Goal: Information Seeking & Learning: Learn about a topic

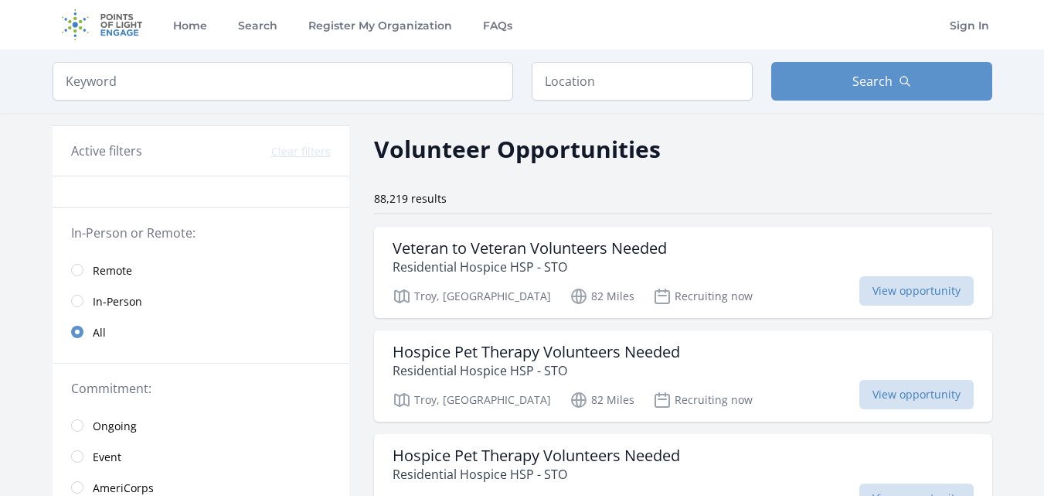
click at [77, 277] on link "Remote" at bounding box center [201, 269] width 297 height 31
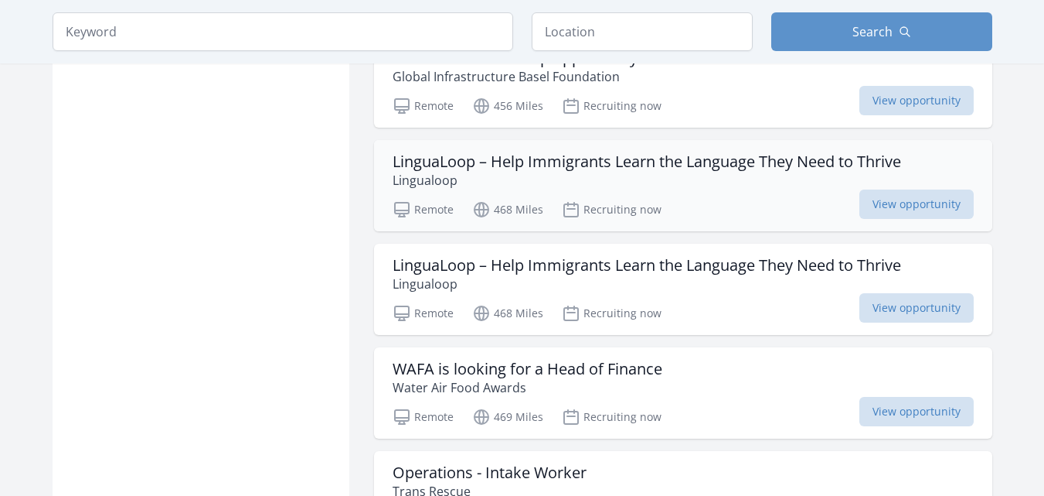
scroll to position [1825, 0]
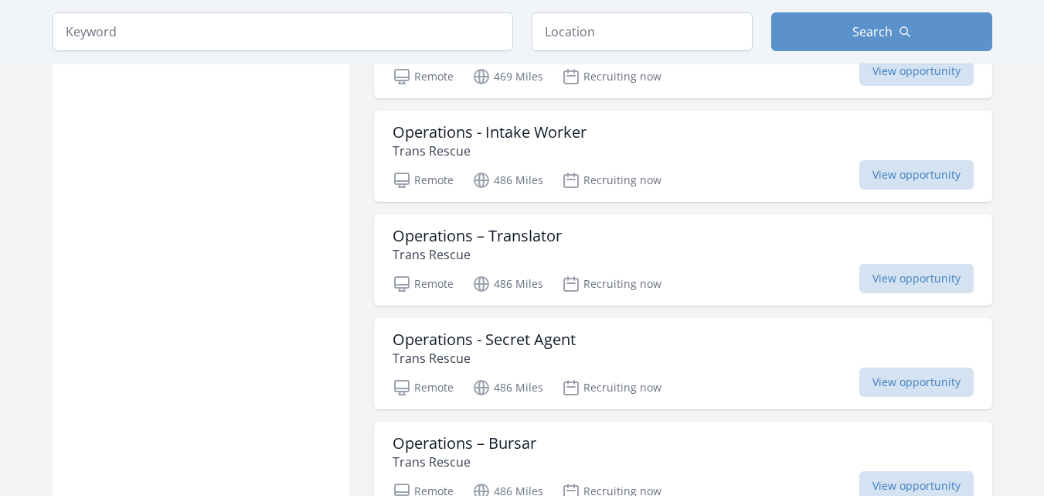
scroll to position [2134, 0]
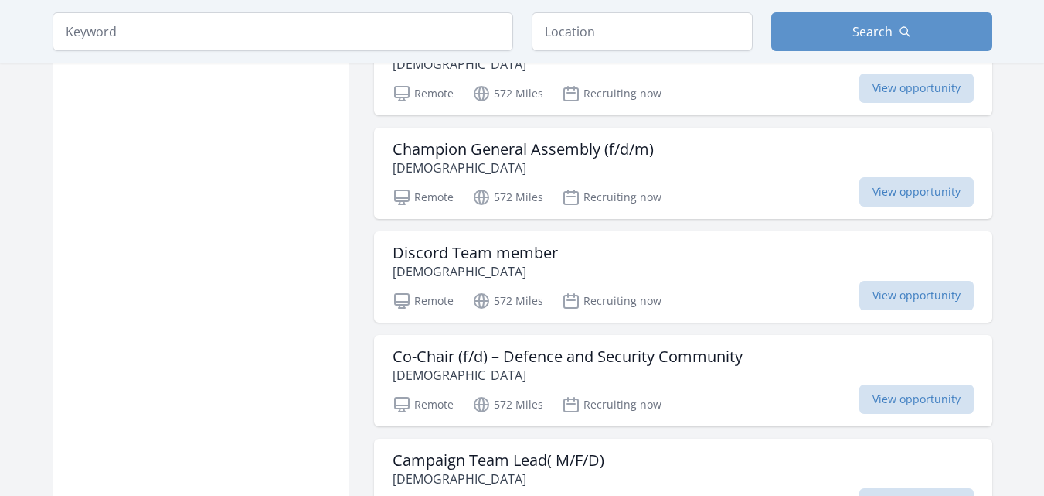
scroll to position [5535, 0]
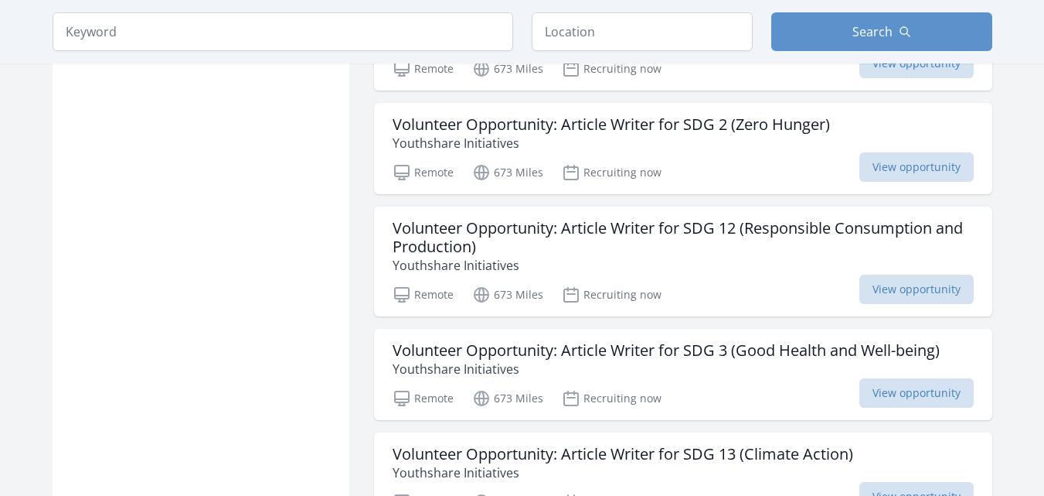
scroll to position [8102, 0]
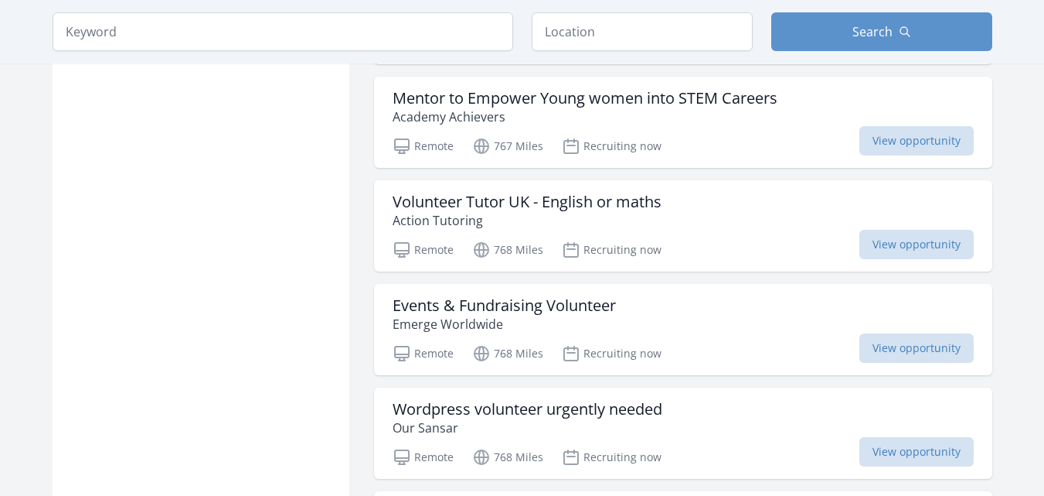
scroll to position [9927, 0]
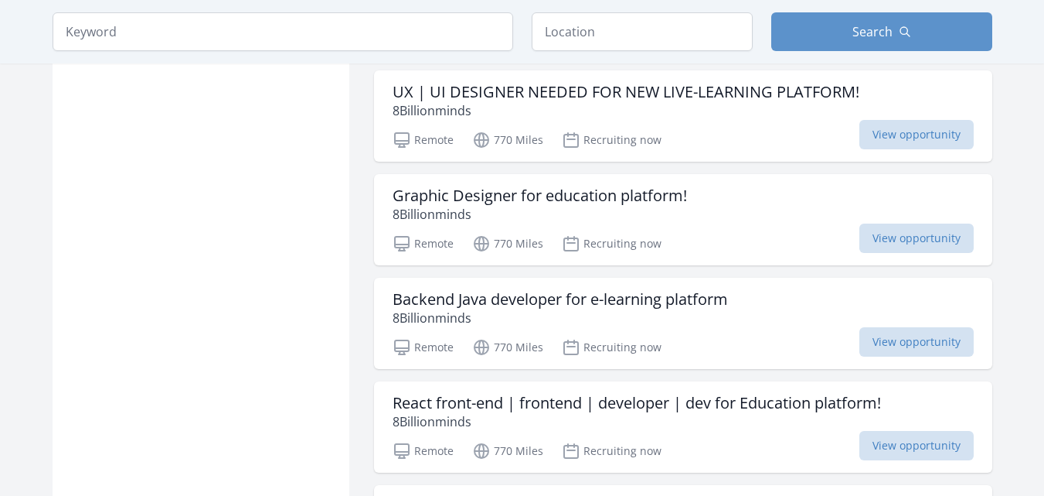
scroll to position [11844, 0]
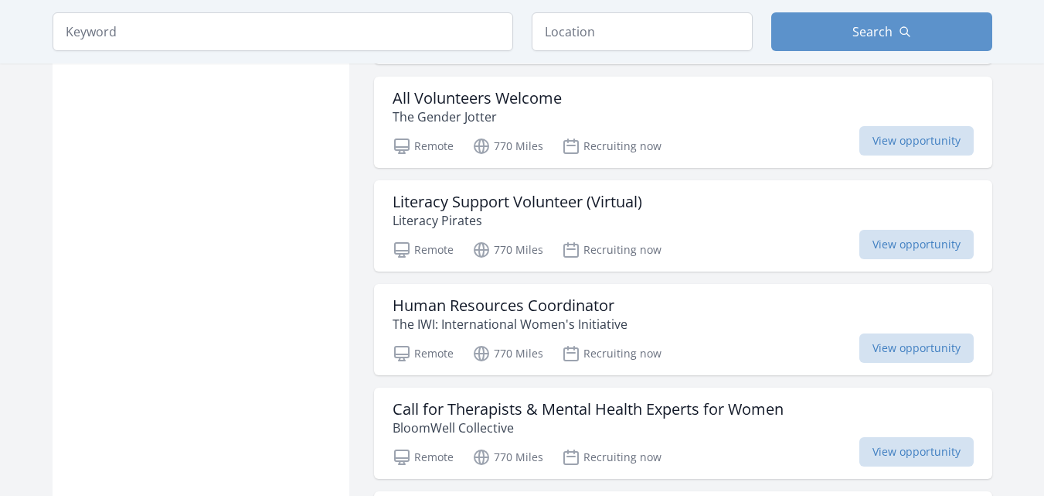
scroll to position [13916, 0]
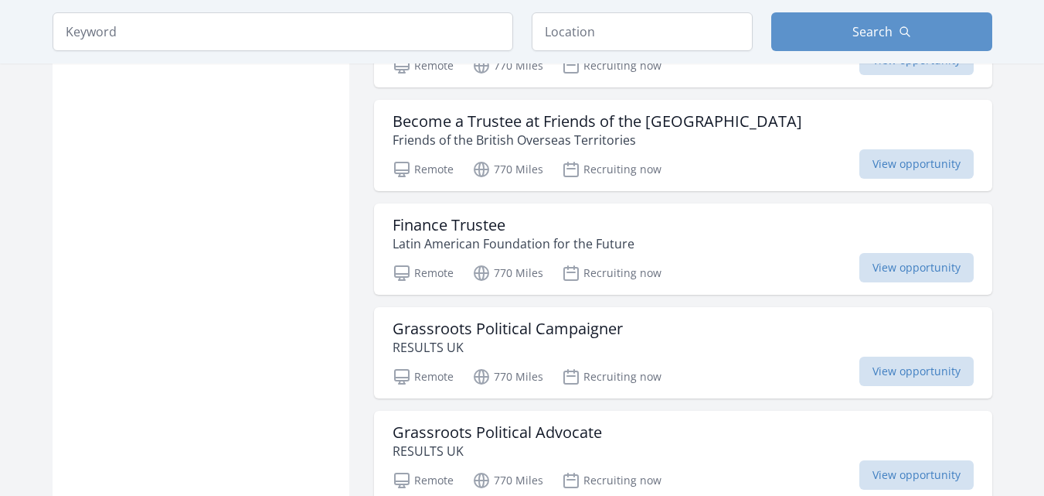
scroll to position [16606, 0]
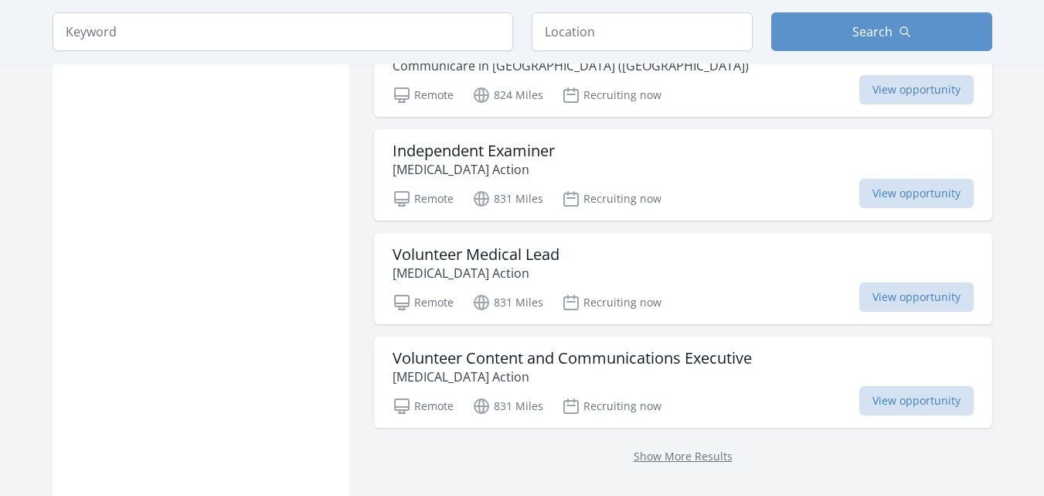
scroll to position [18771, 0]
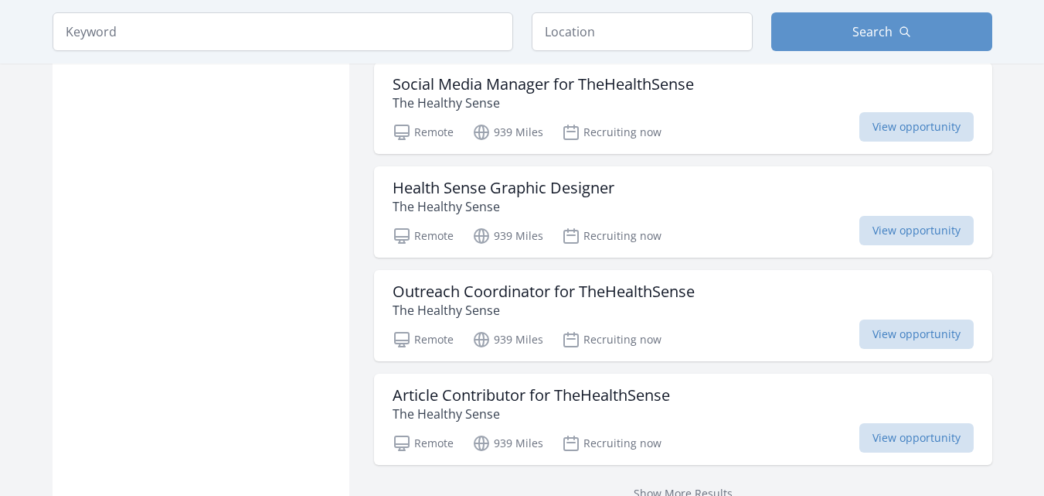
scroll to position [20874, 0]
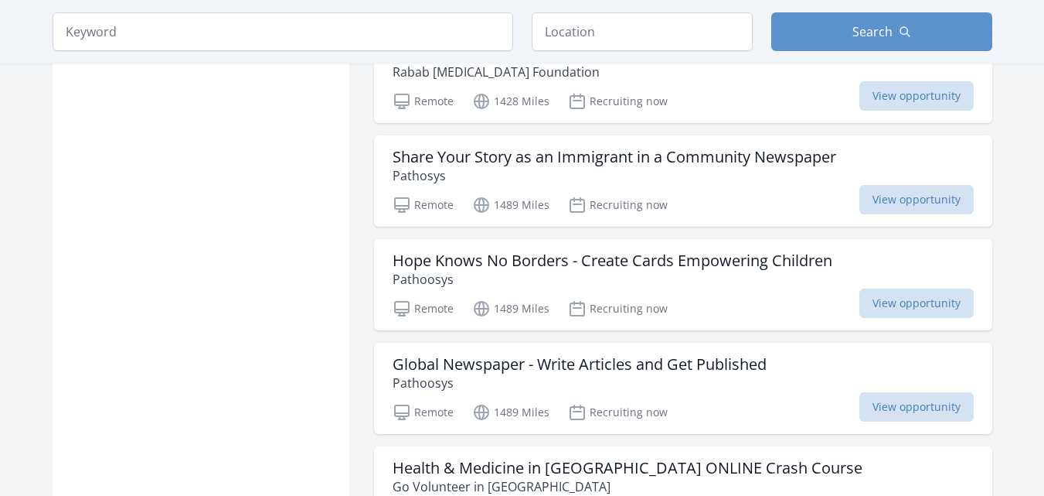
scroll to position [22358, 0]
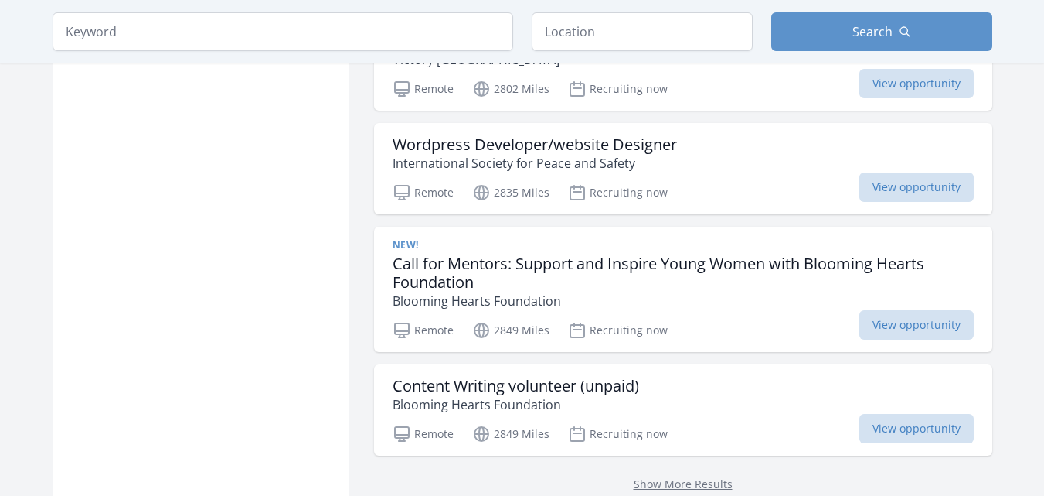
scroll to position [25111, 0]
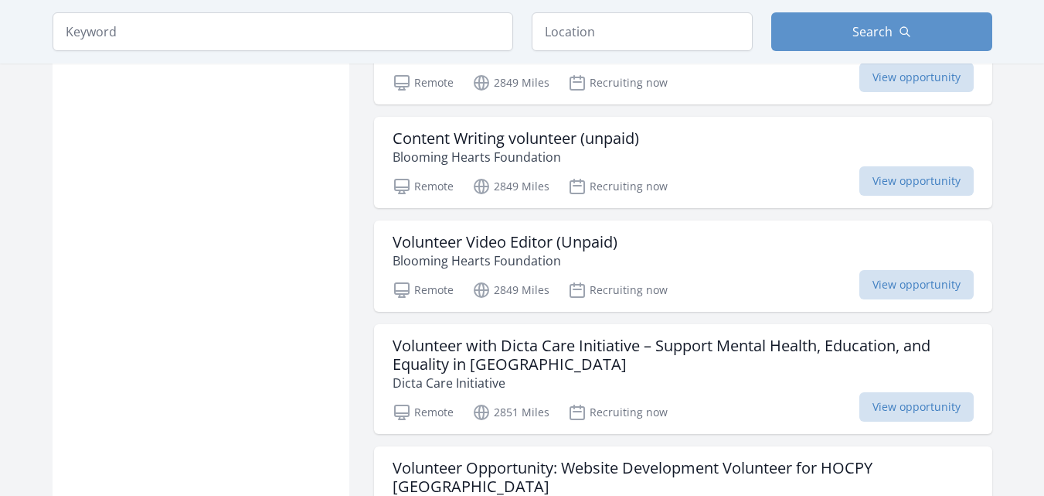
scroll to position [25327, 0]
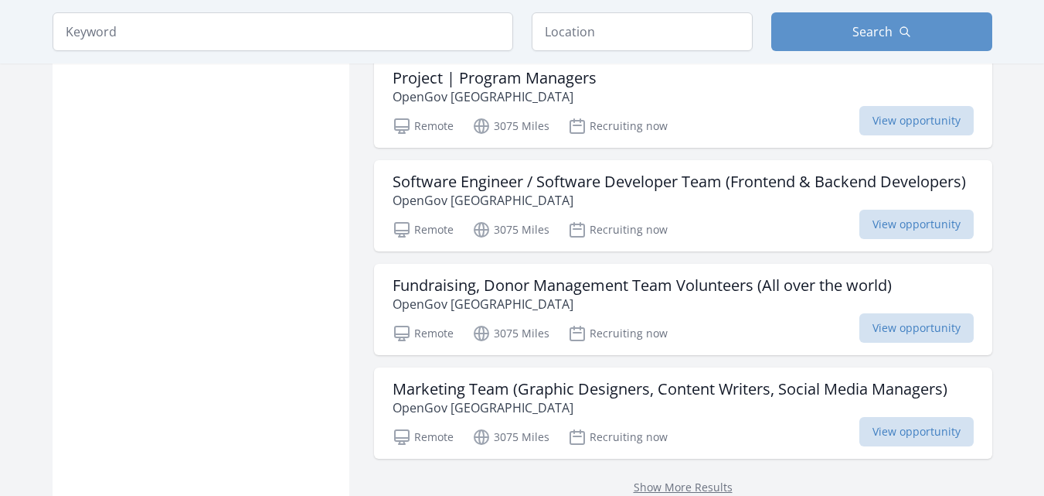
scroll to position [27523, 0]
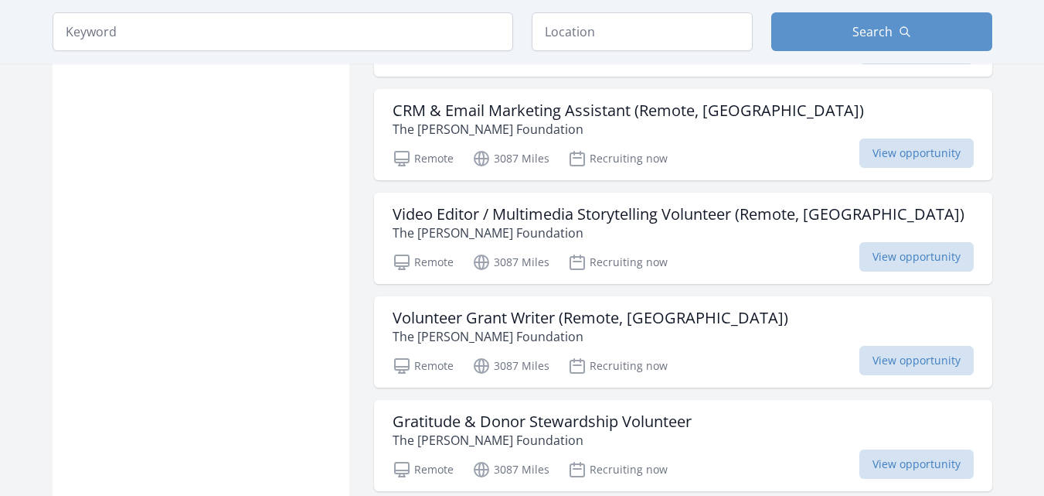
scroll to position [31512, 0]
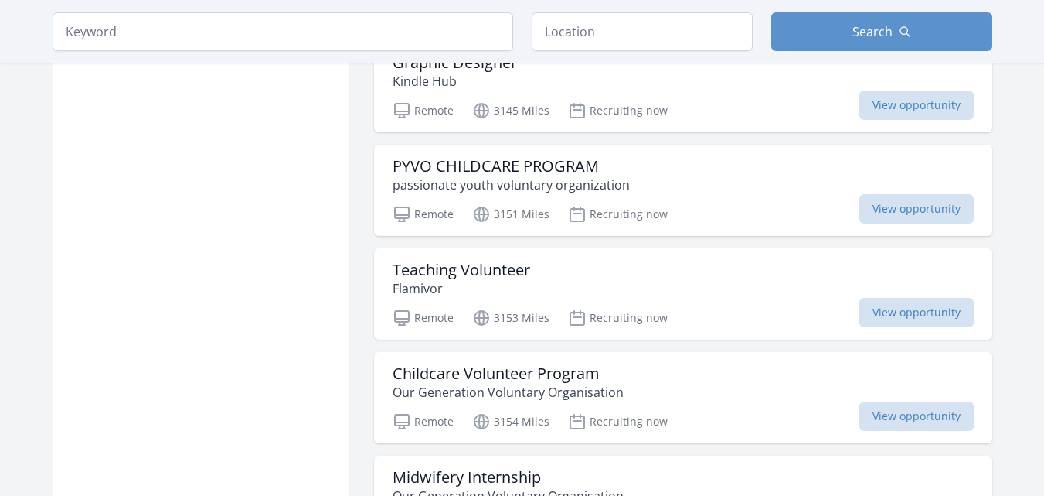
scroll to position [33738, 0]
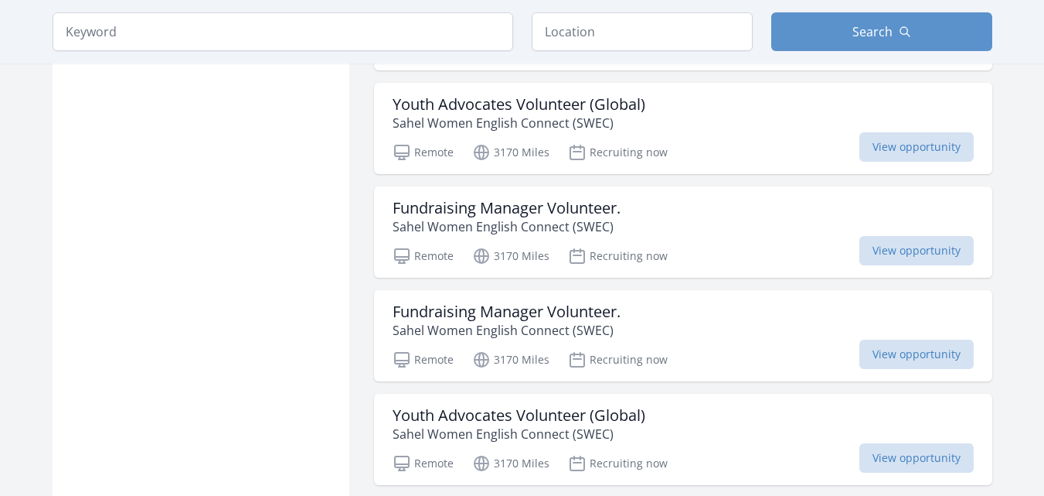
scroll to position [35903, 0]
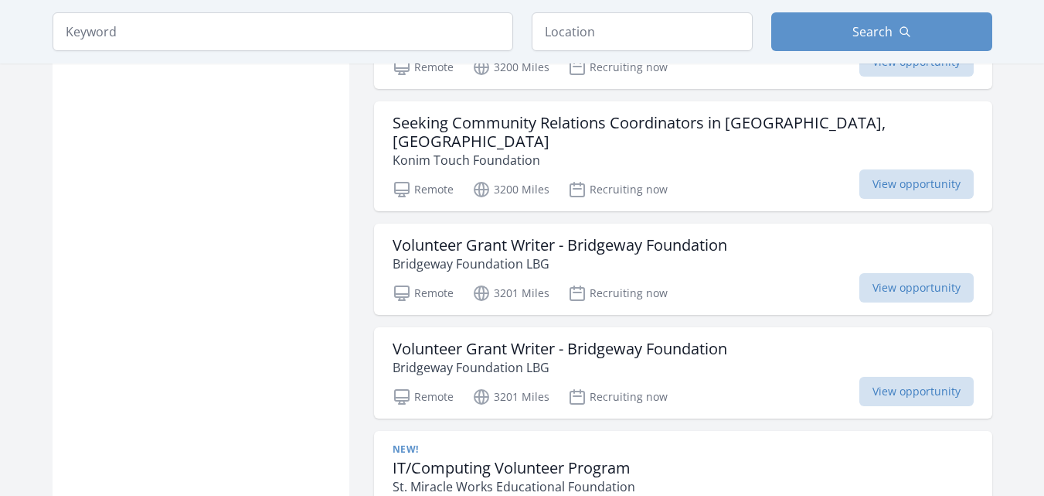
scroll to position [38037, 0]
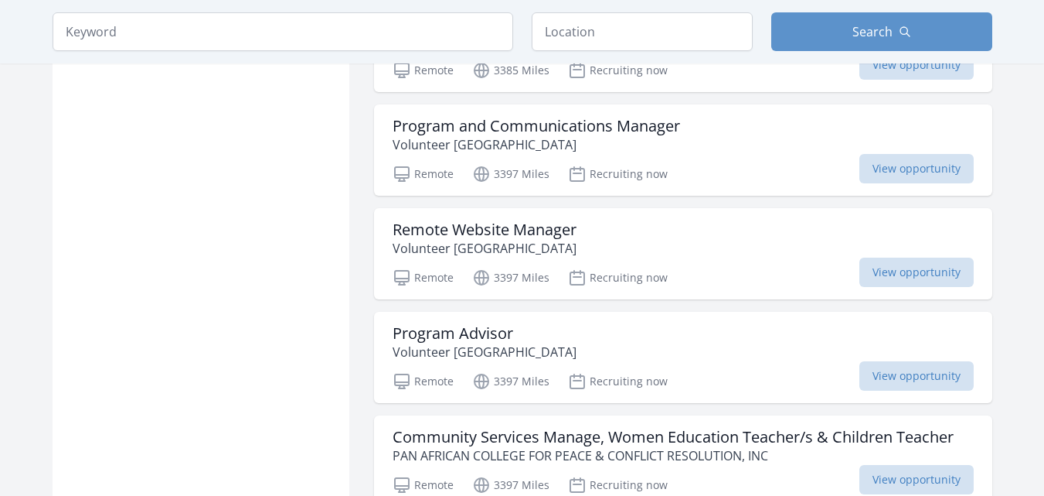
scroll to position [40171, 0]
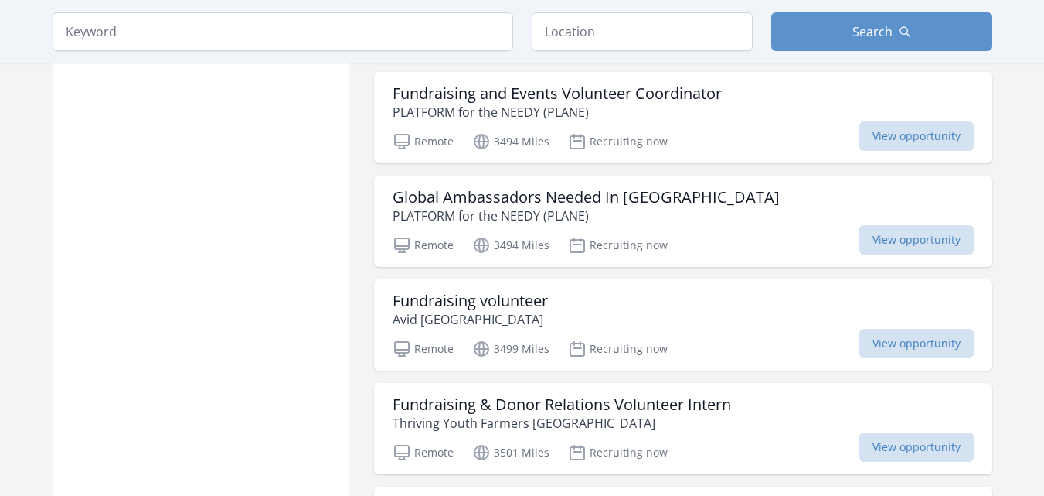
scroll to position [42274, 0]
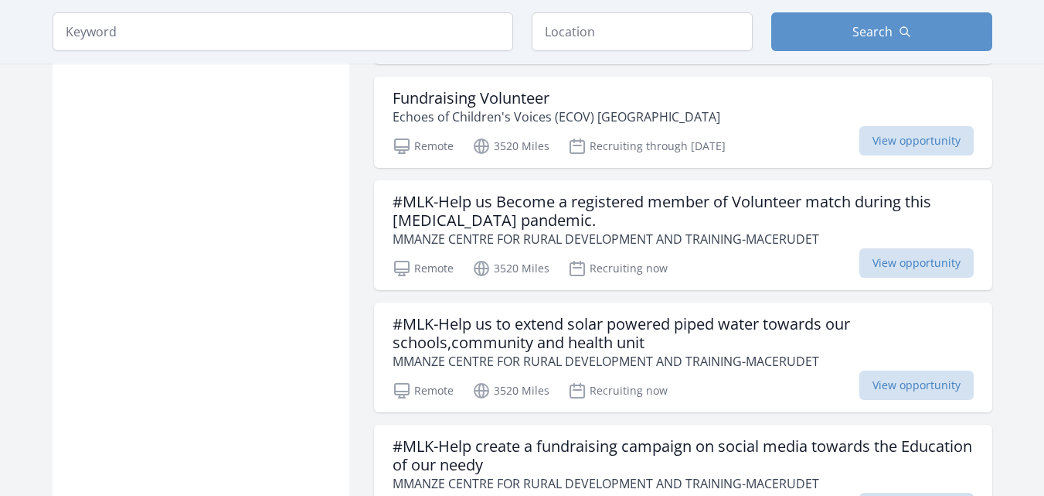
scroll to position [44562, 0]
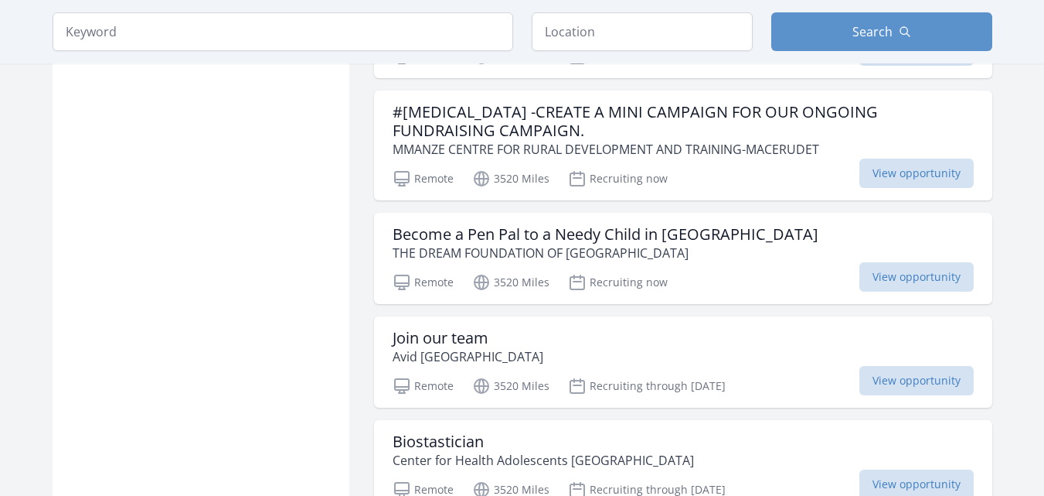
scroll to position [46789, 0]
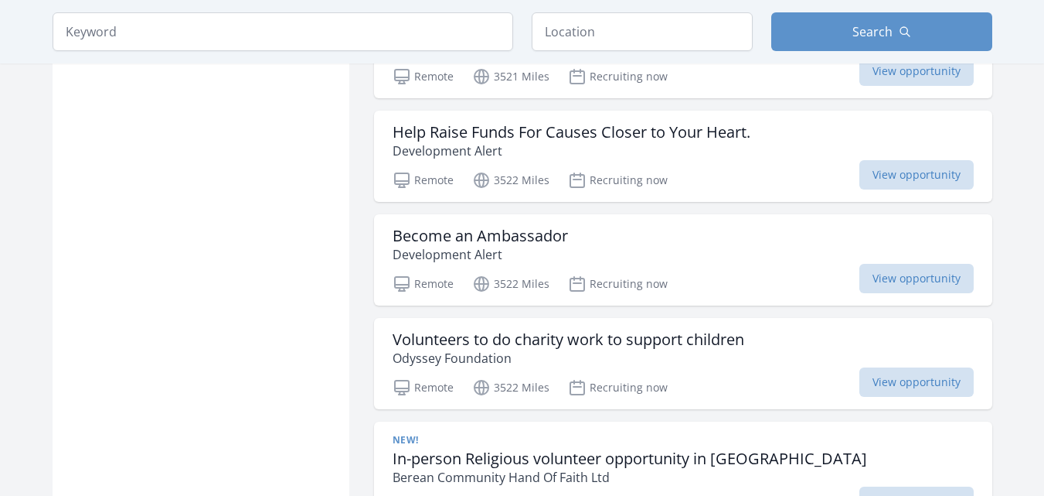
scroll to position [49263, 0]
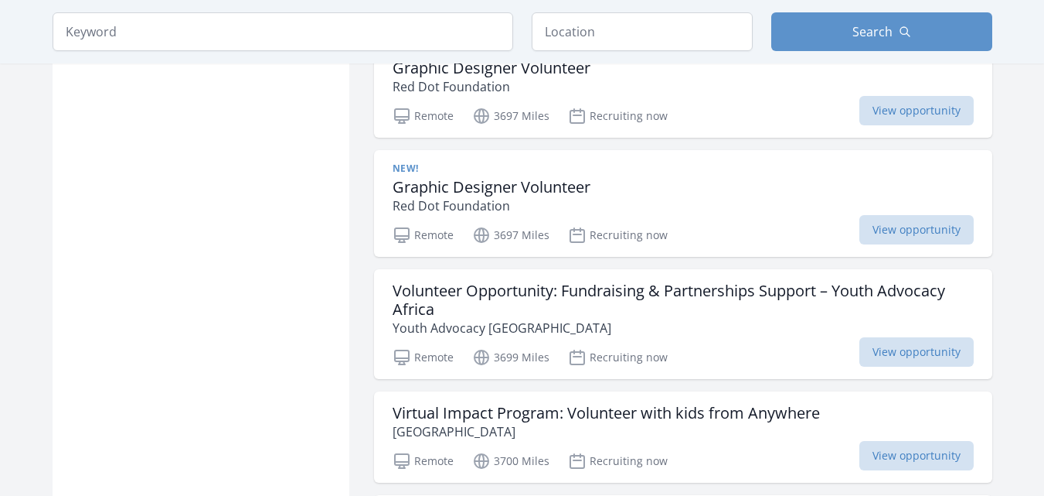
scroll to position [51530, 0]
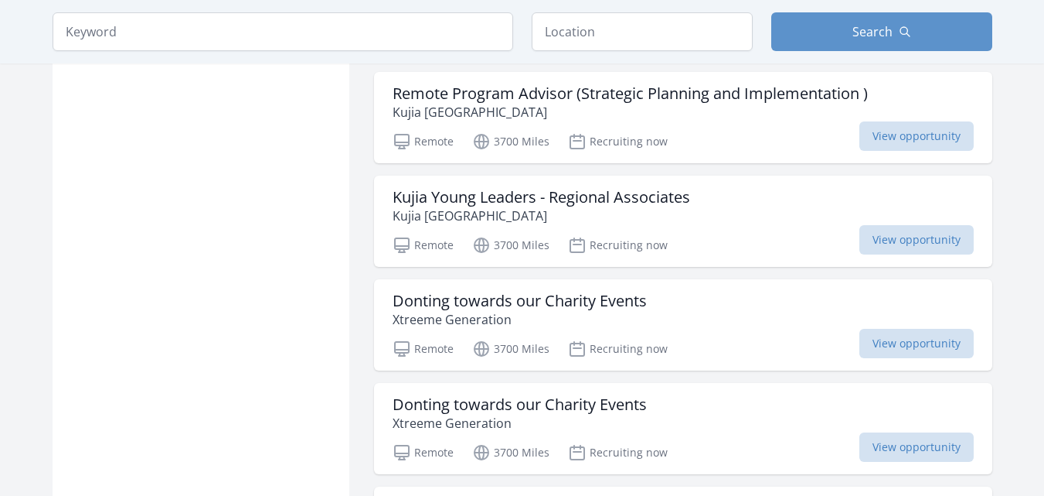
scroll to position [53434, 0]
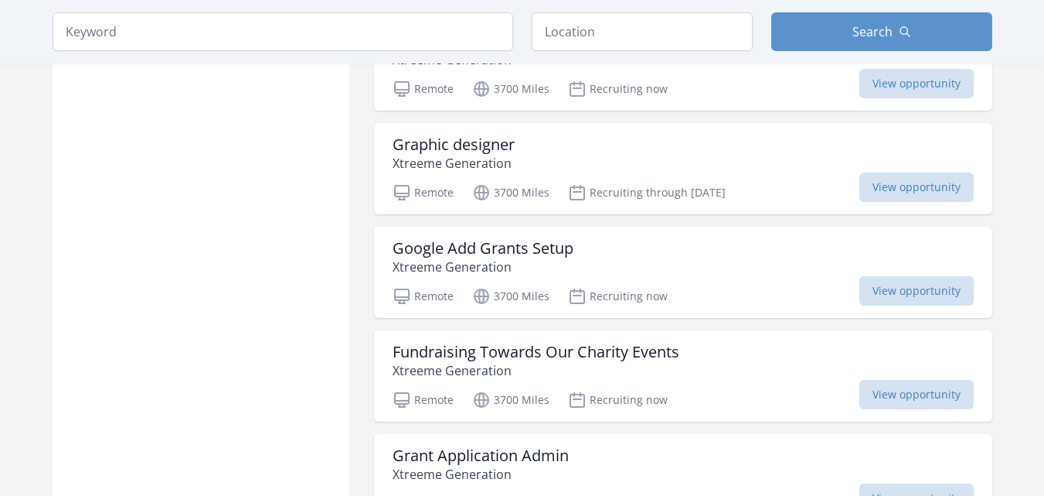
scroll to position [55674, 0]
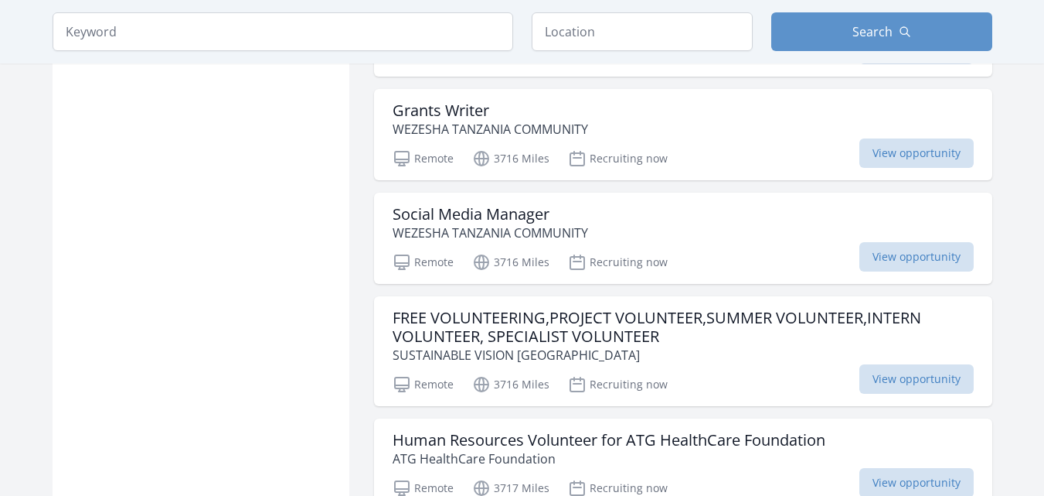
scroll to position [57665, 0]
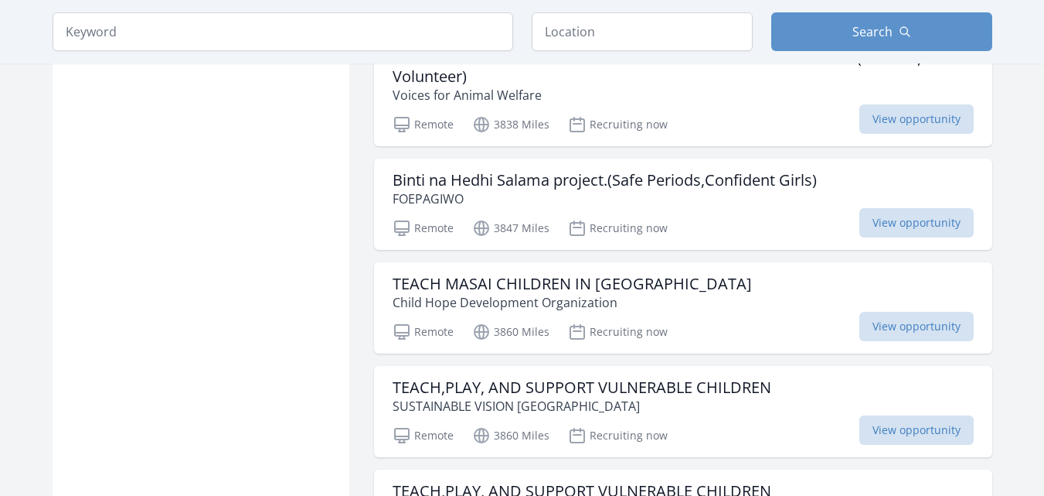
scroll to position [59656, 0]
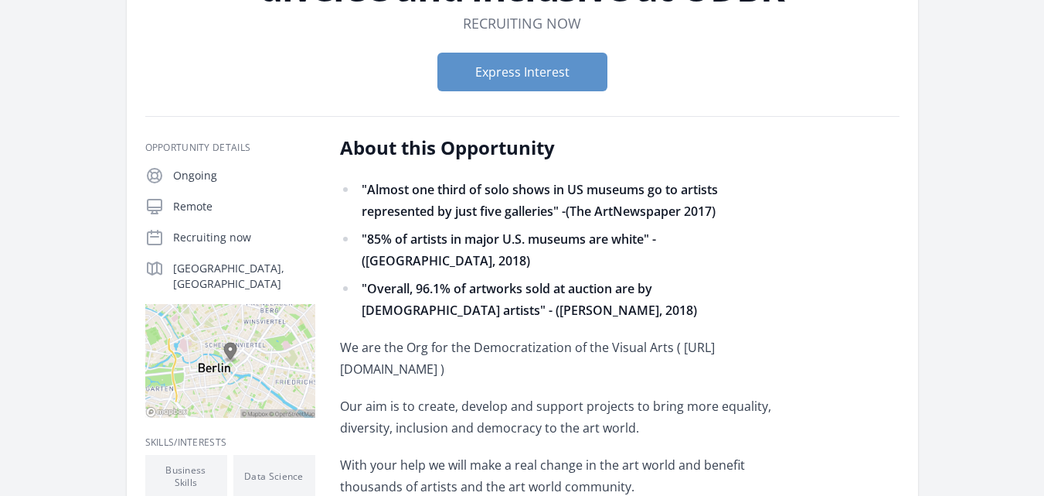
scroll to position [155, 0]
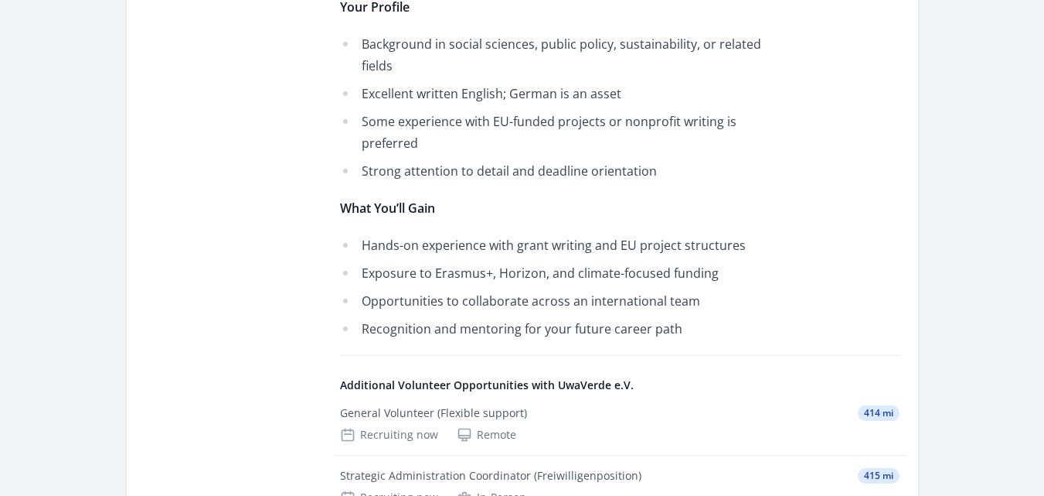
scroll to position [866, 0]
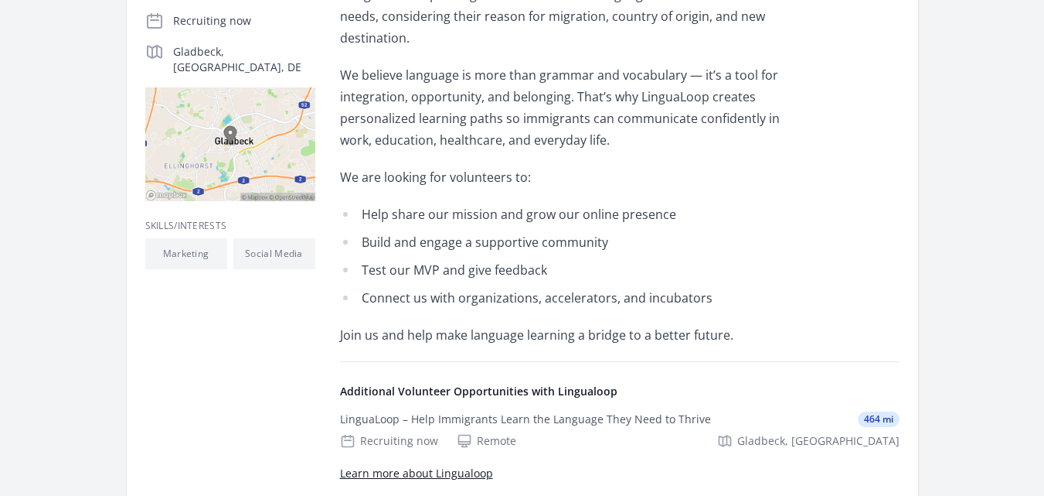
scroll to position [495, 0]
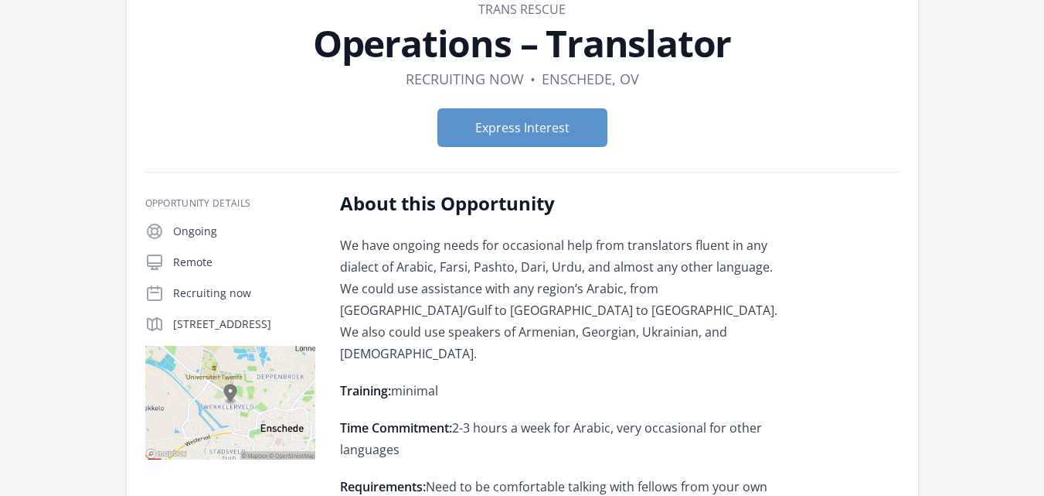
scroll to position [124, 0]
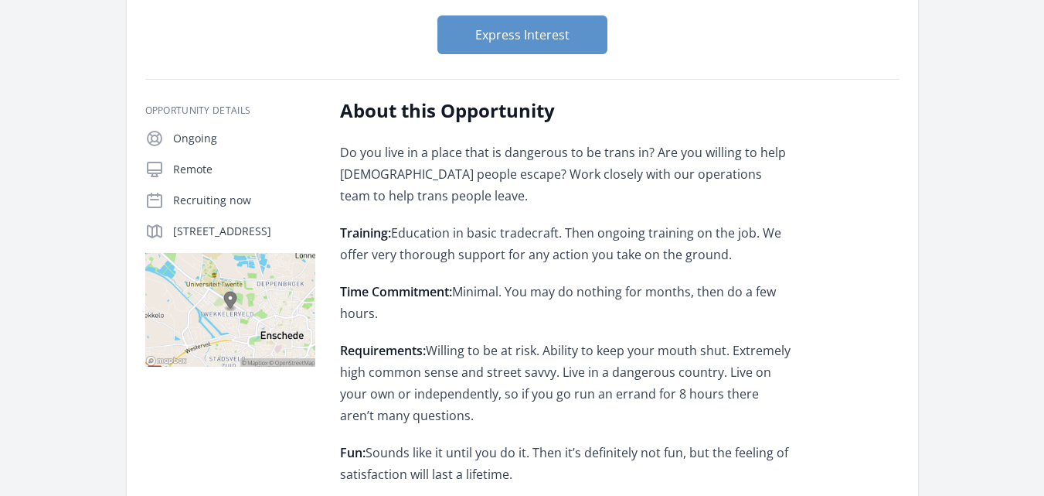
scroll to position [155, 0]
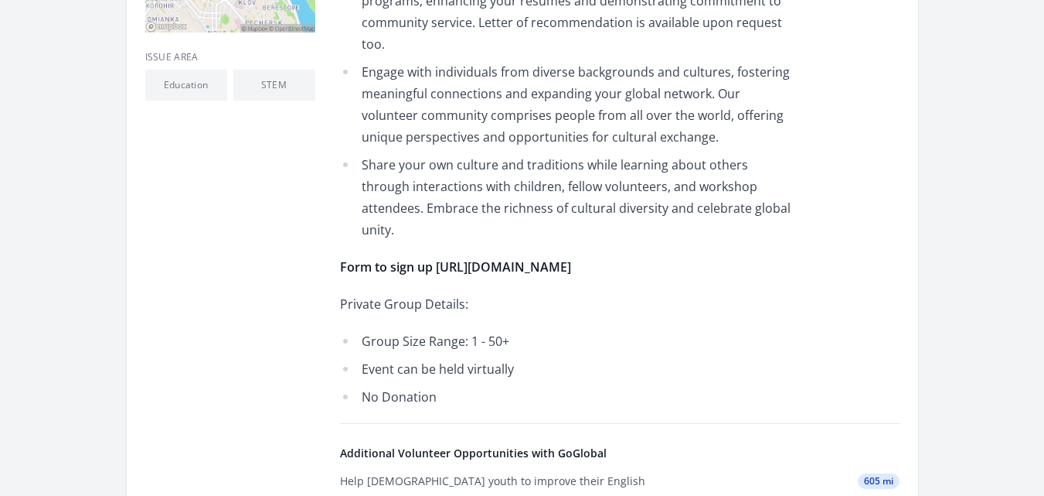
scroll to position [588, 0]
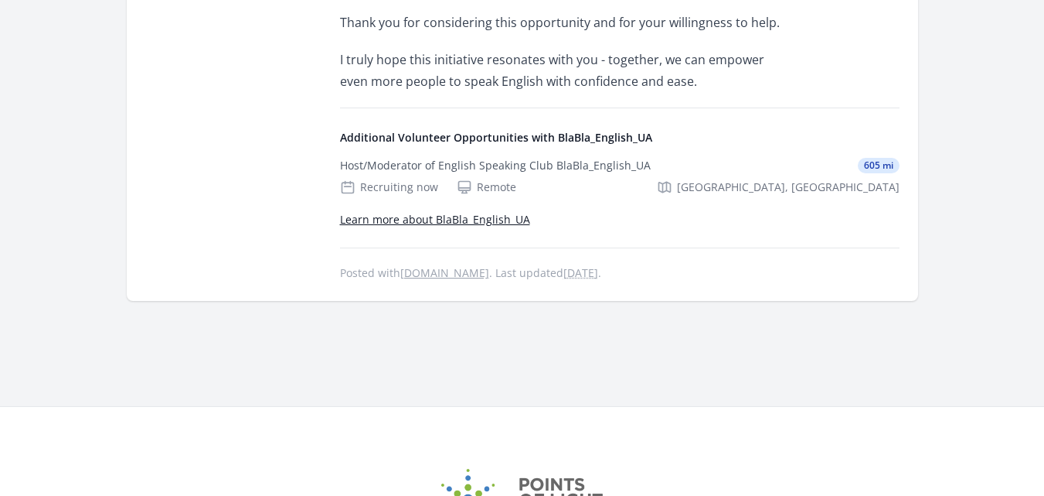
scroll to position [1175, 0]
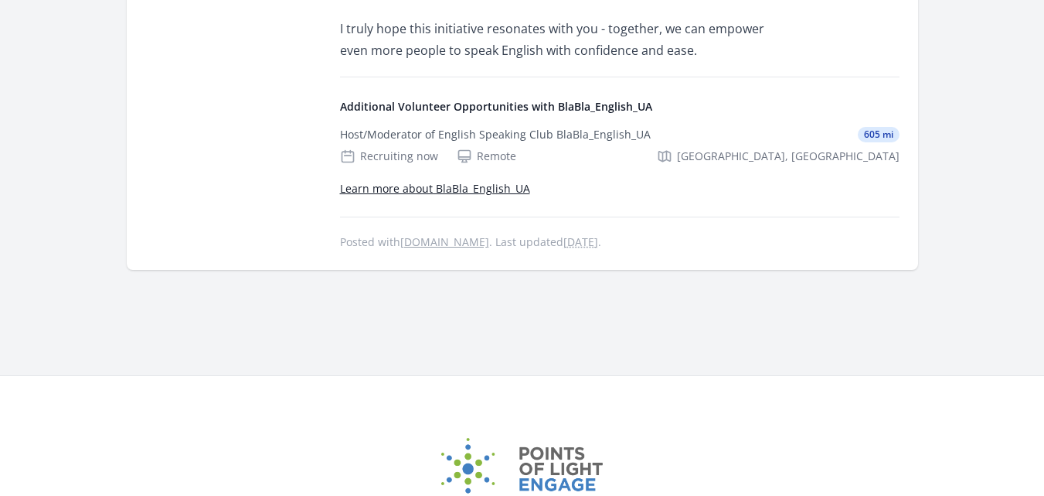
drag, startPoint x: 1041, startPoint y: 379, endPoint x: 996, endPoint y: 211, distance: 173.9
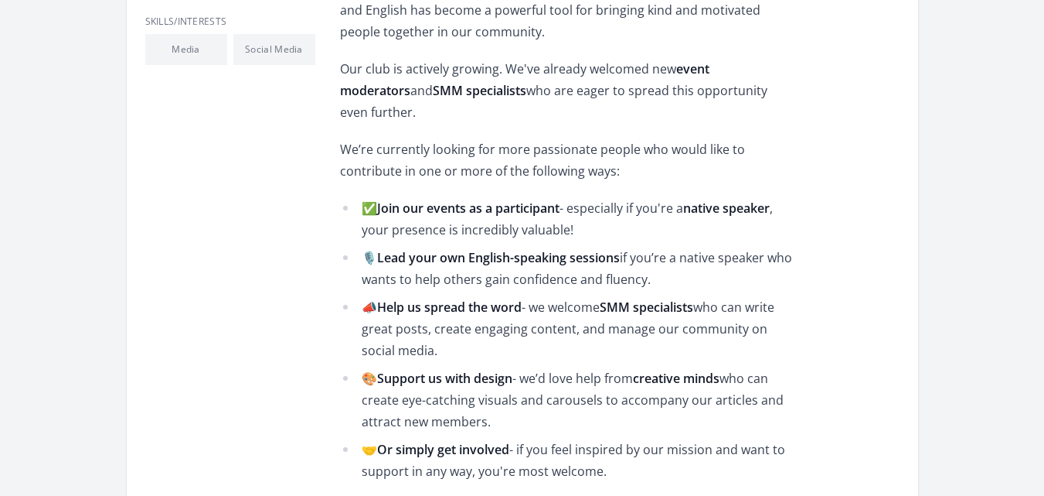
scroll to position [665, 0]
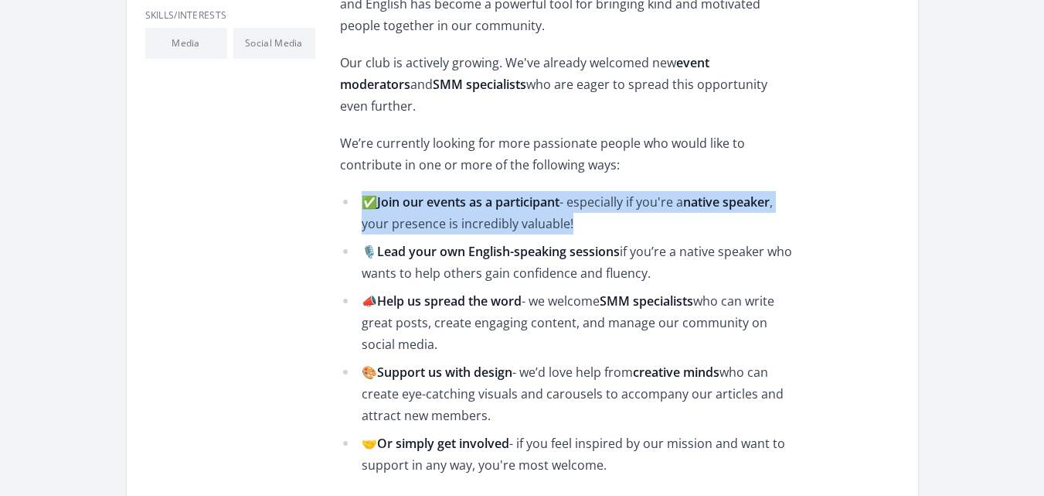
drag, startPoint x: 1007, startPoint y: 197, endPoint x: 995, endPoint y: 141, distance: 57.6
click at [995, 141] on div "Organization BlaBla_English_UA Help Others Practice English – Volunteer Opportu…" at bounding box center [523, 135] width 990 height 1501
click at [1021, 168] on main "Organization BlaBla_English_UA Help Others Practice English – Volunteer Opportu…" at bounding box center [522, 135] width 1044 height 1501
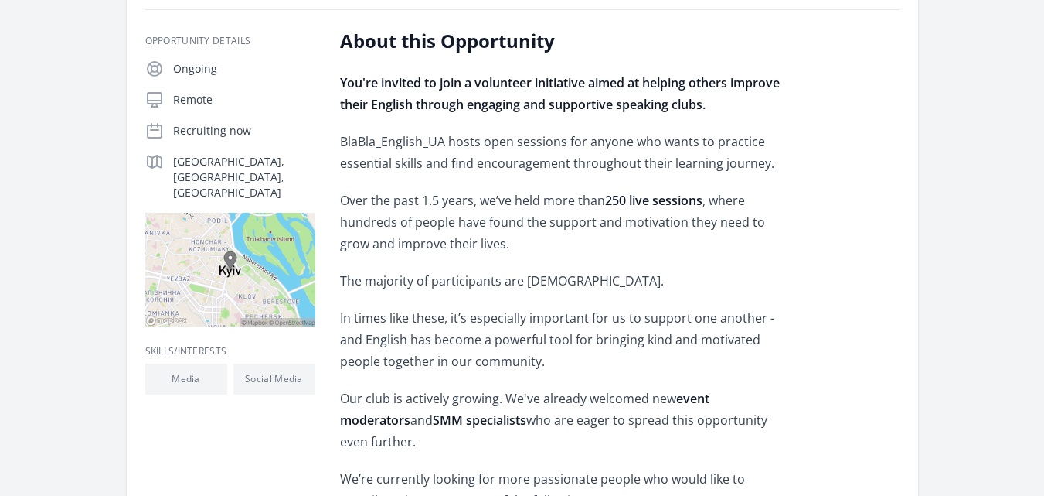
scroll to position [350, 0]
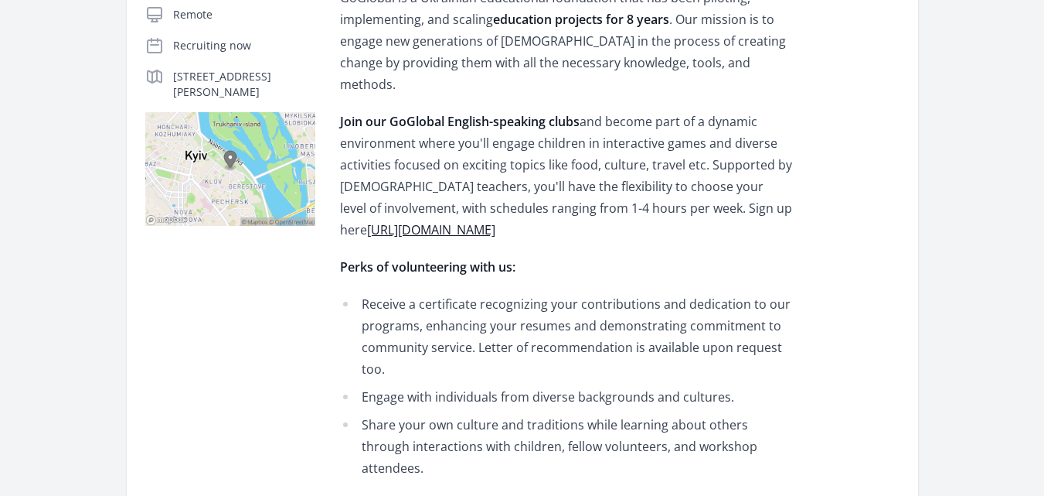
scroll to position [309, 0]
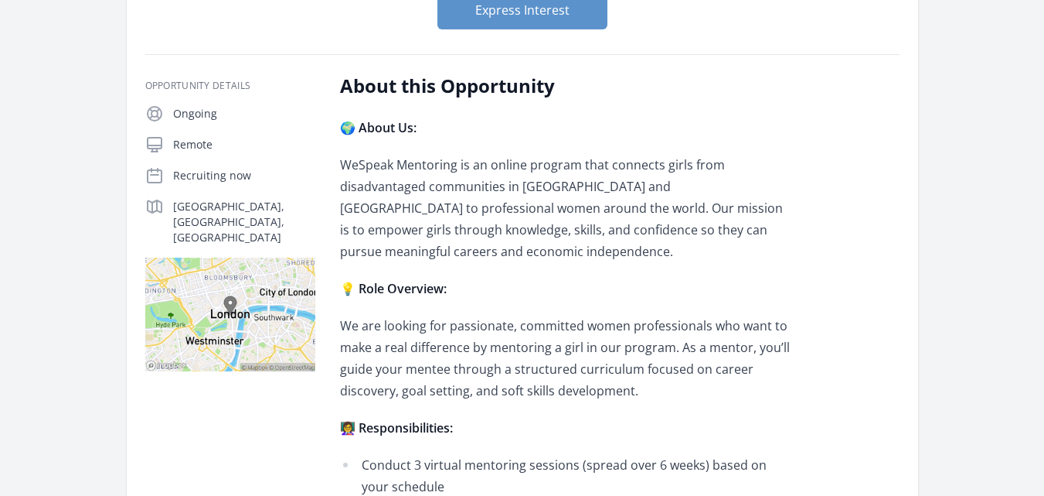
scroll to position [309, 0]
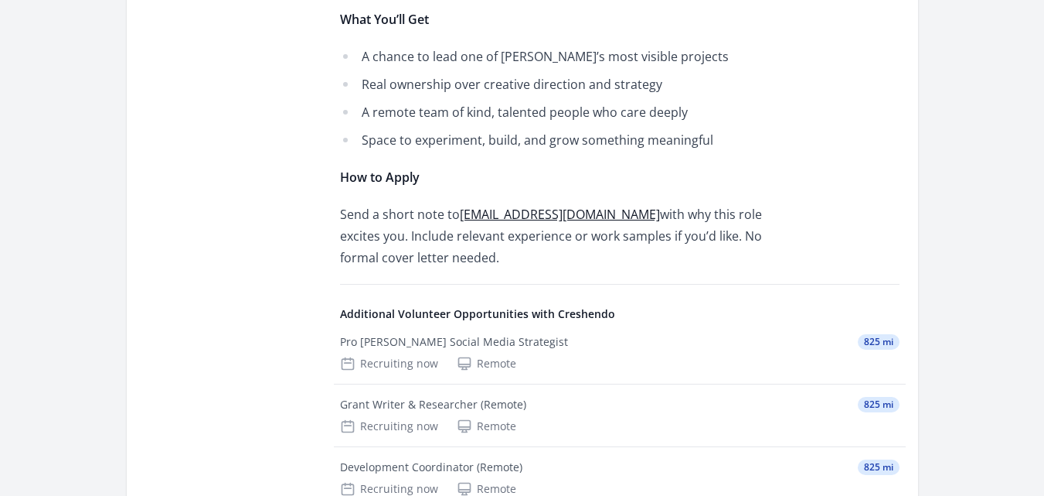
scroll to position [1330, 0]
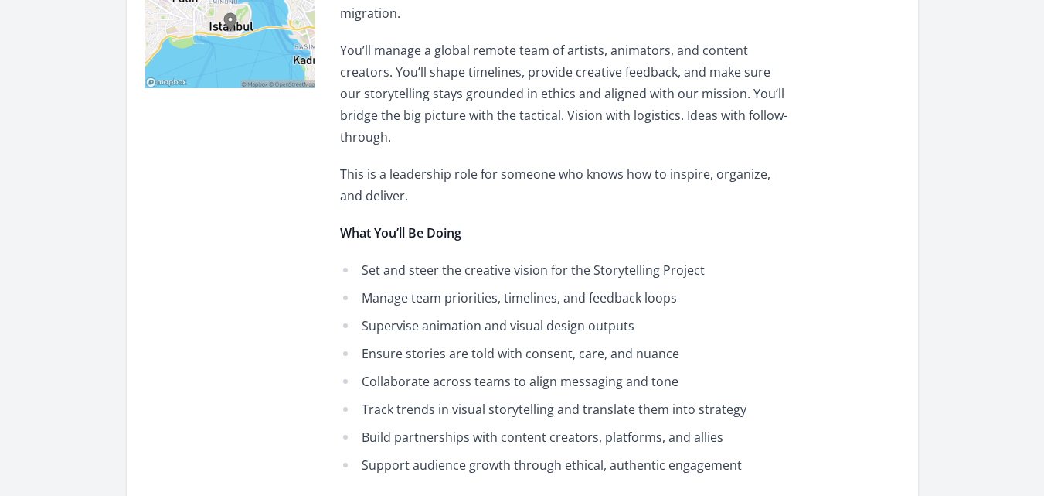
scroll to position [557, 0]
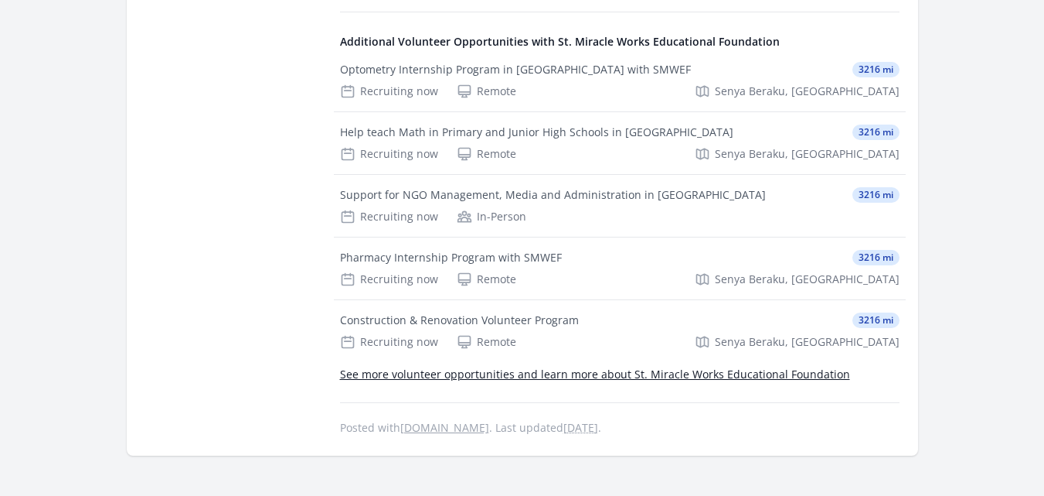
scroll to position [1639, 0]
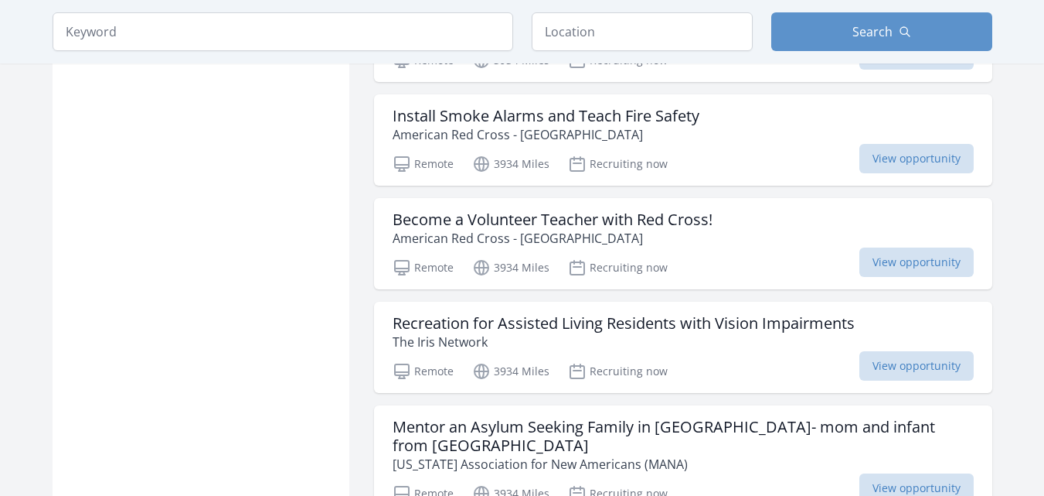
scroll to position [72673, 0]
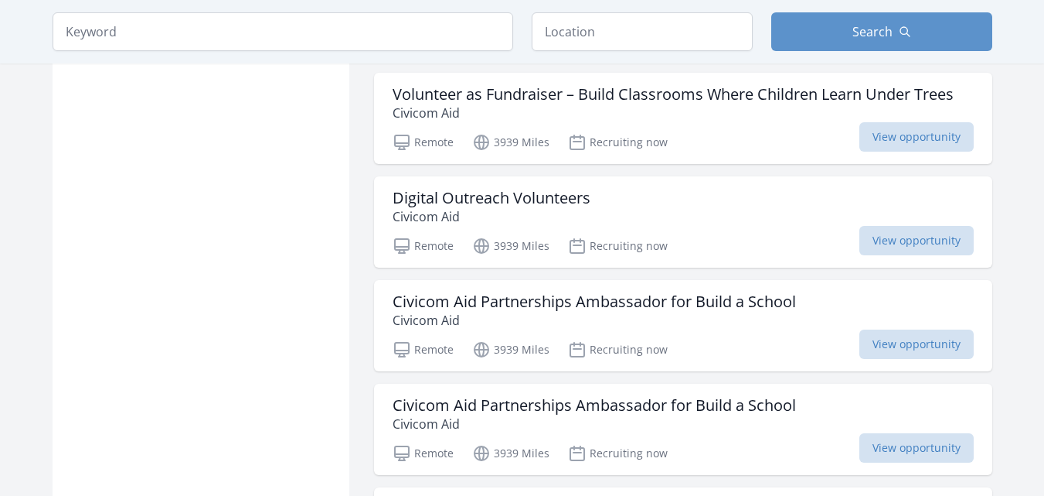
scroll to position [74776, 0]
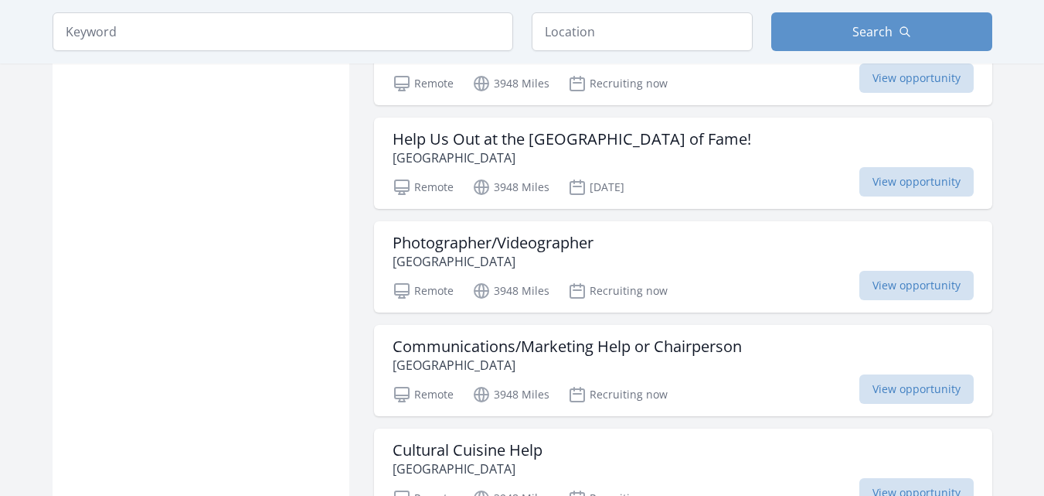
scroll to position [76680, 0]
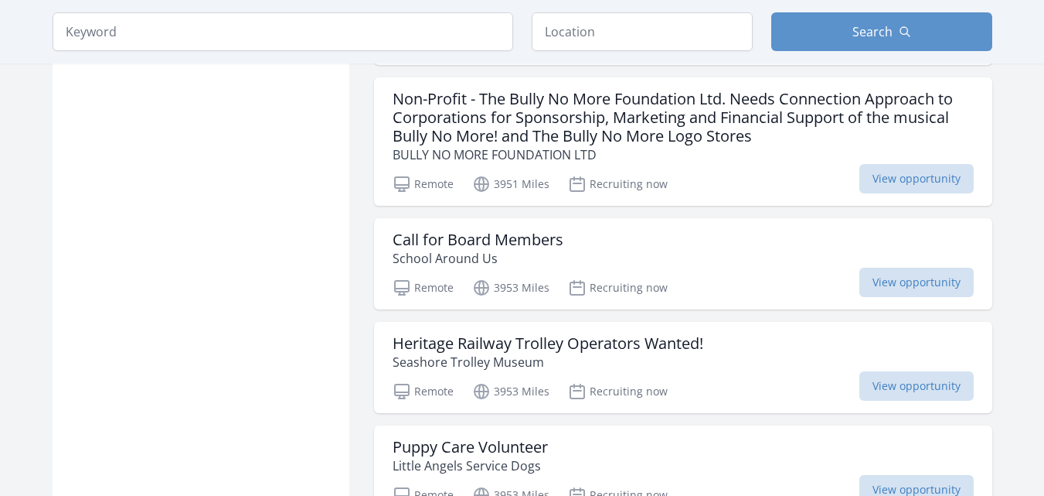
scroll to position [78703, 0]
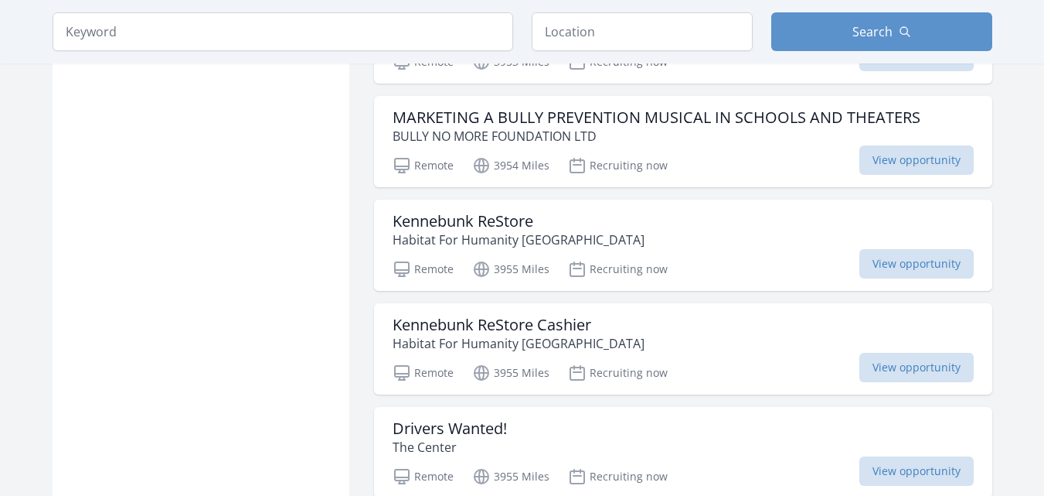
scroll to position [78957, 0]
